Goal: Task Accomplishment & Management: Use online tool/utility

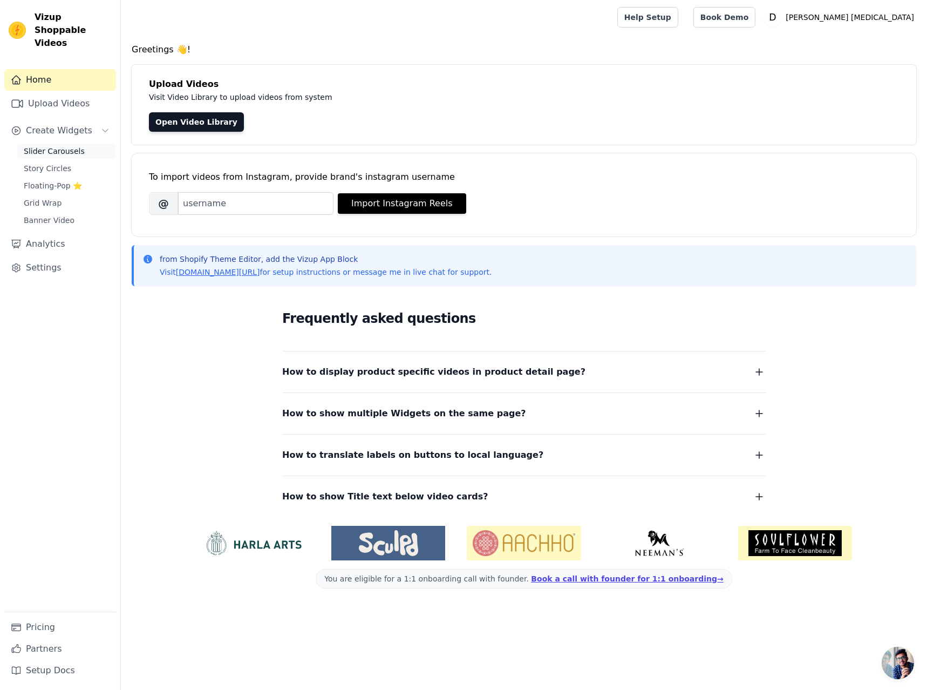
click at [53, 146] on span "Slider Carousels" at bounding box center [54, 151] width 61 height 11
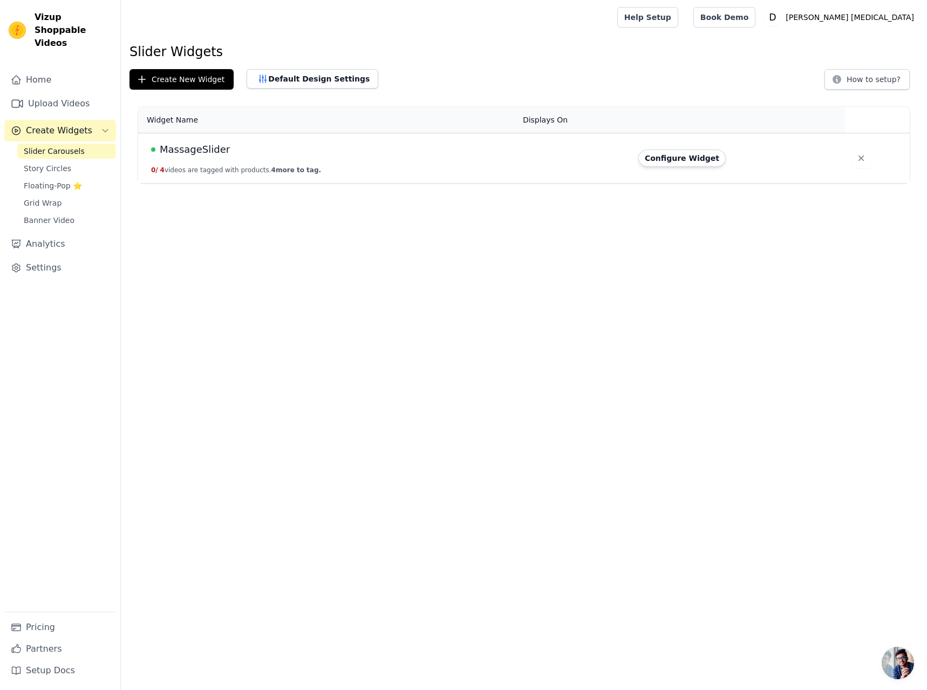
click at [223, 167] on button "0 / 4 videos are tagged with products. 4 more to tag." at bounding box center [236, 170] width 170 height 9
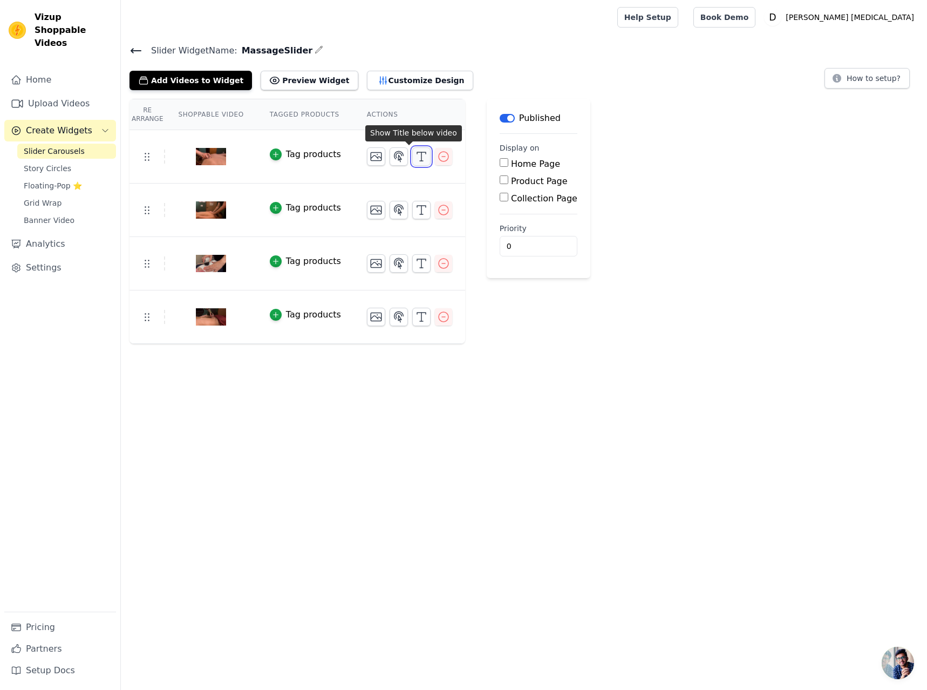
click at [415, 155] on icon "button" at bounding box center [421, 156] width 13 height 13
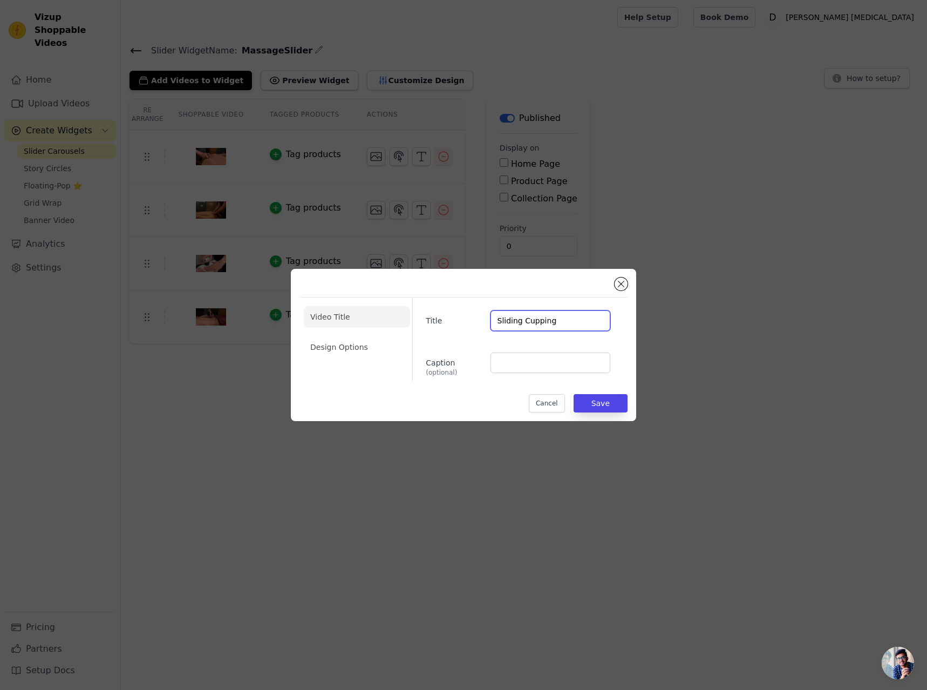
click at [521, 322] on input "Sliding Cupping" at bounding box center [550, 320] width 120 height 21
type input "Slide Cupping"
click at [598, 406] on button "Save" at bounding box center [601, 403] width 54 height 18
